Goal: Register for event/course

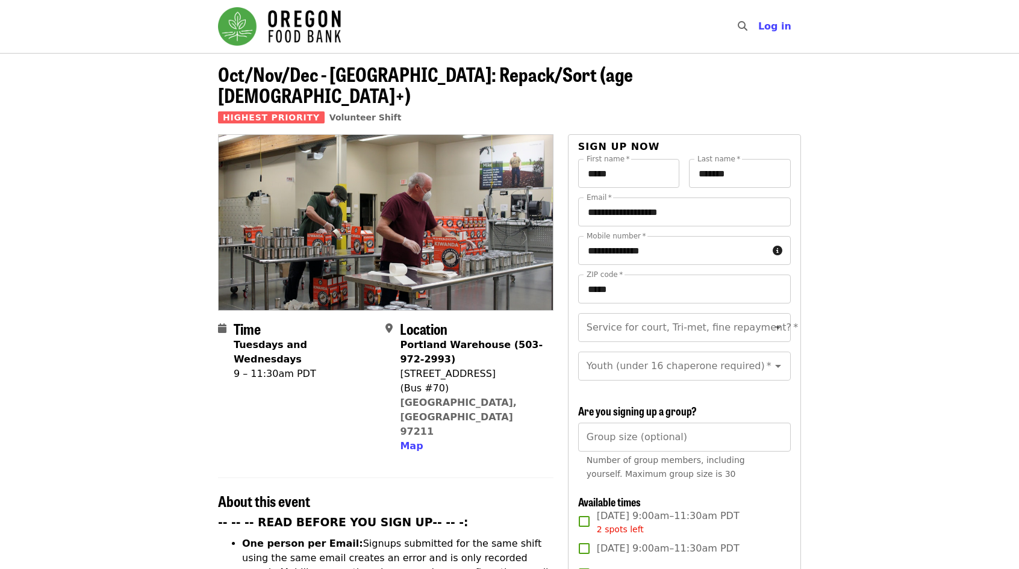
scroll to position [181, 0]
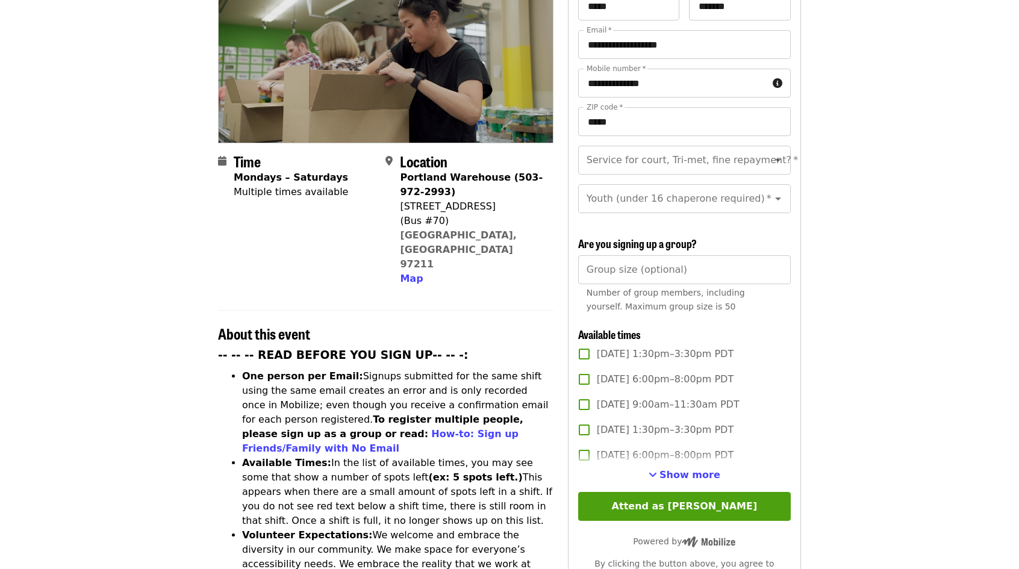
scroll to position [241, 0]
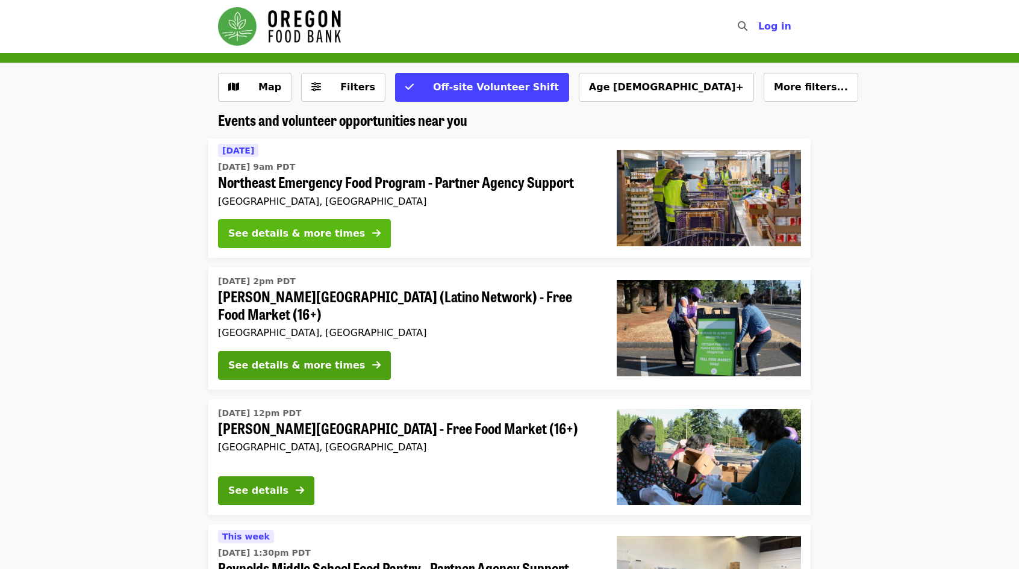
click at [337, 236] on button "See details & more times" at bounding box center [304, 233] width 173 height 29
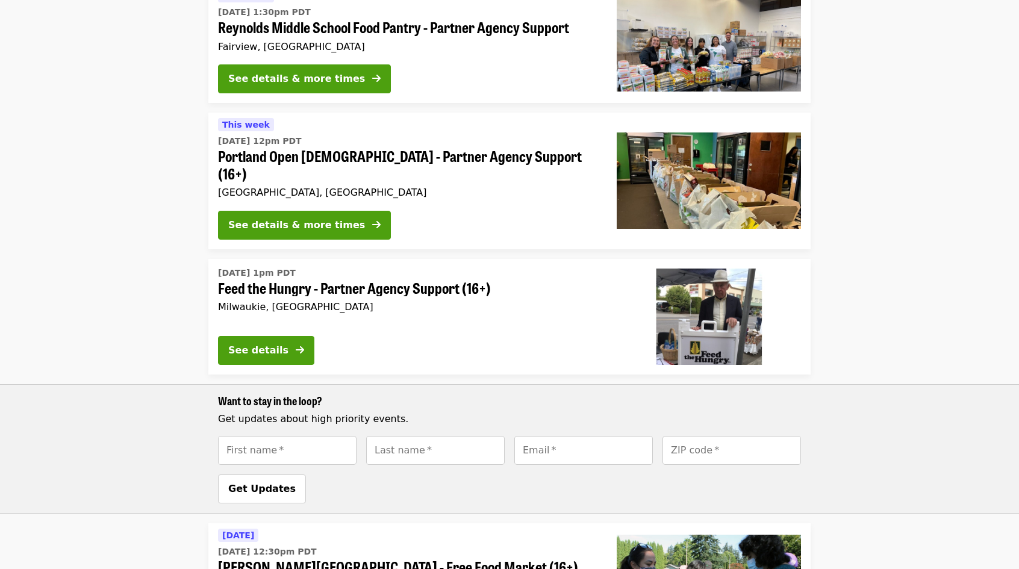
scroll to position [542, 0]
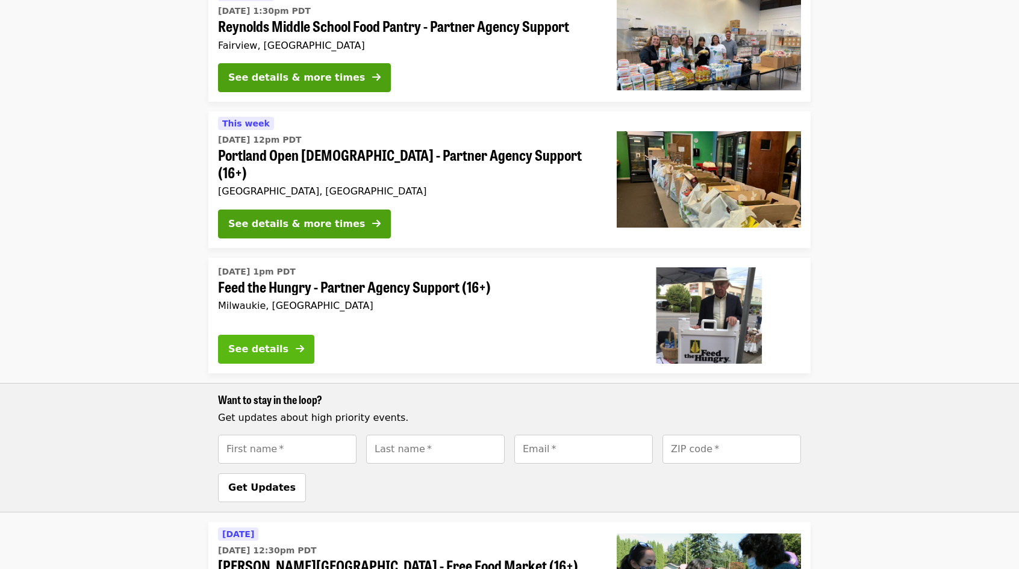
click at [301, 343] on icon "arrow-right icon" at bounding box center [300, 348] width 8 height 11
